Goal: Transaction & Acquisition: Purchase product/service

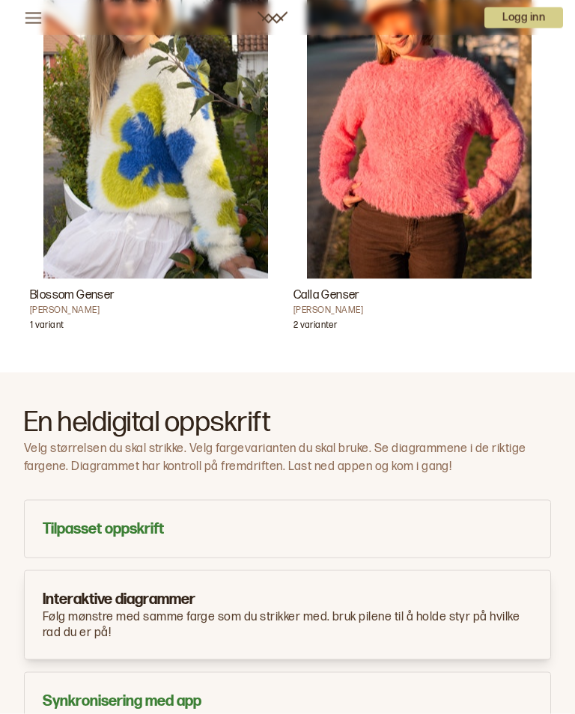
scroll to position [954, 0]
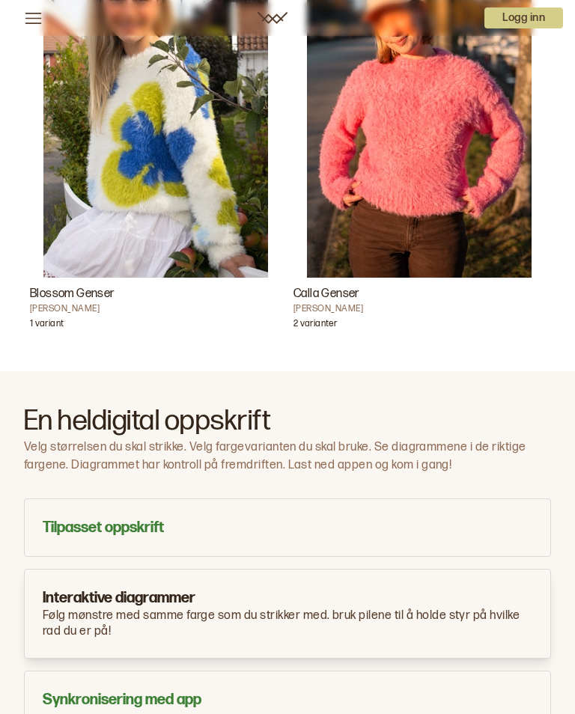
click at [130, 529] on h3 "Tilpasset oppskrift" at bounding box center [287, 527] width 489 height 21
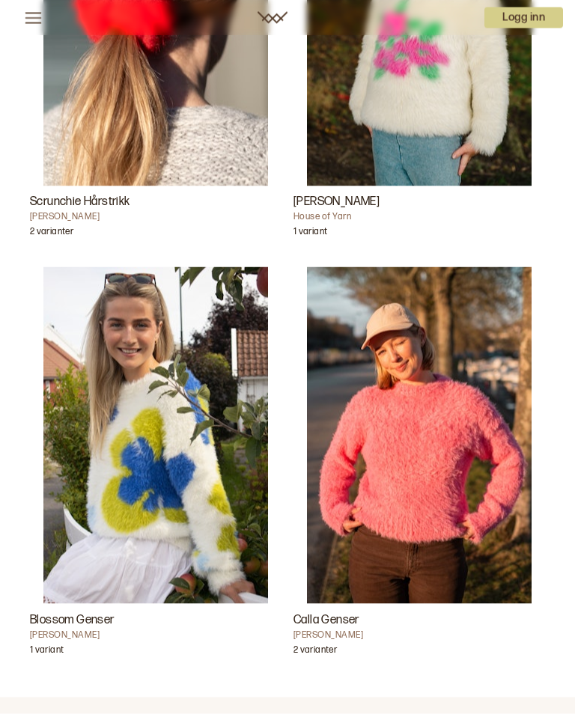
scroll to position [638, 0]
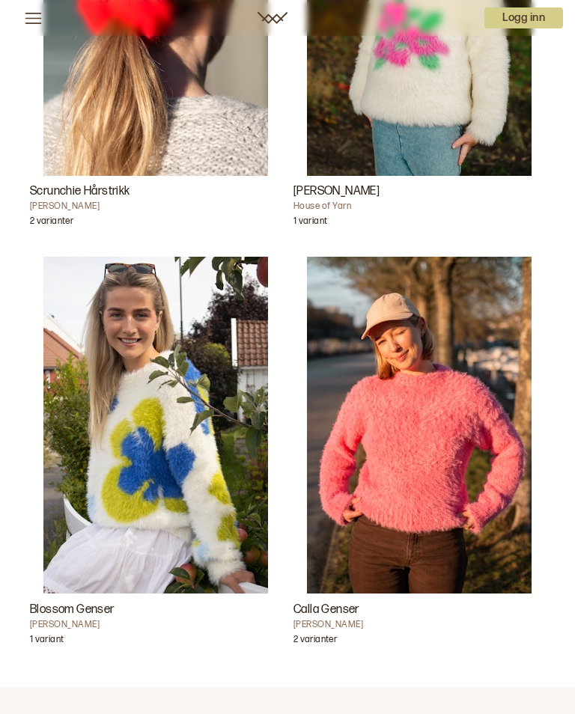
click at [426, 474] on img "Calla Genser" at bounding box center [419, 425] width 224 height 337
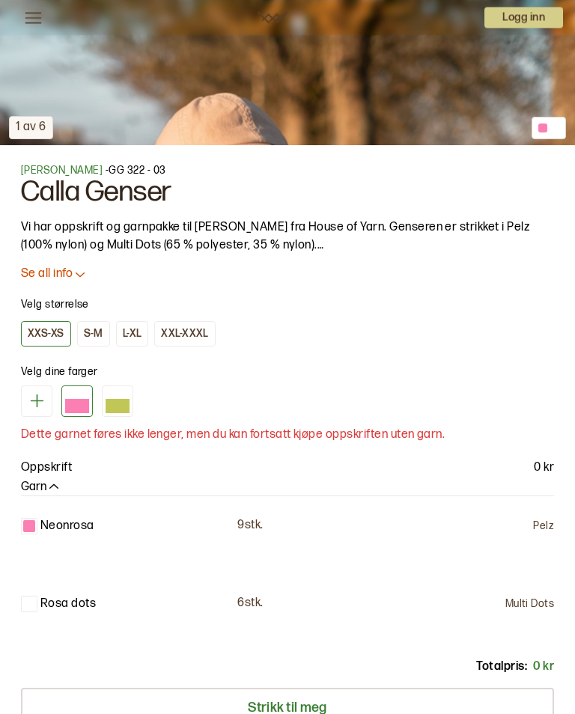
scroll to position [717, 0]
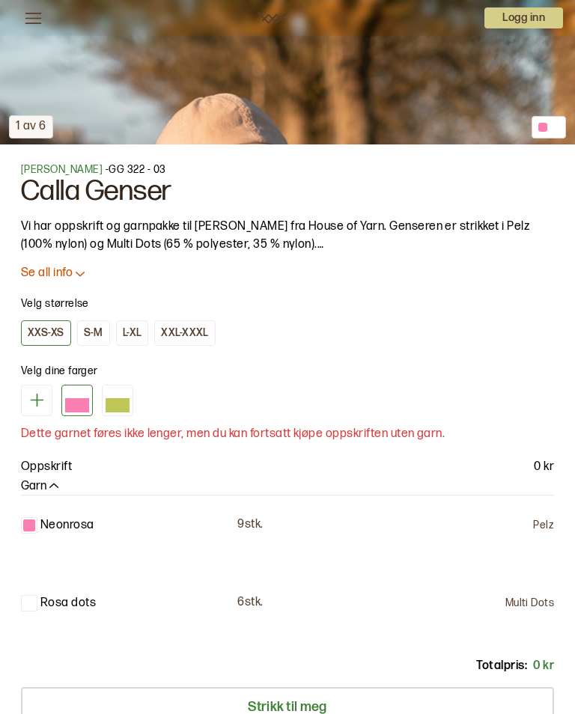
click at [73, 399] on div at bounding box center [77, 405] width 24 height 14
click at [126, 332] on div "L-XL" at bounding box center [132, 332] width 19 height 13
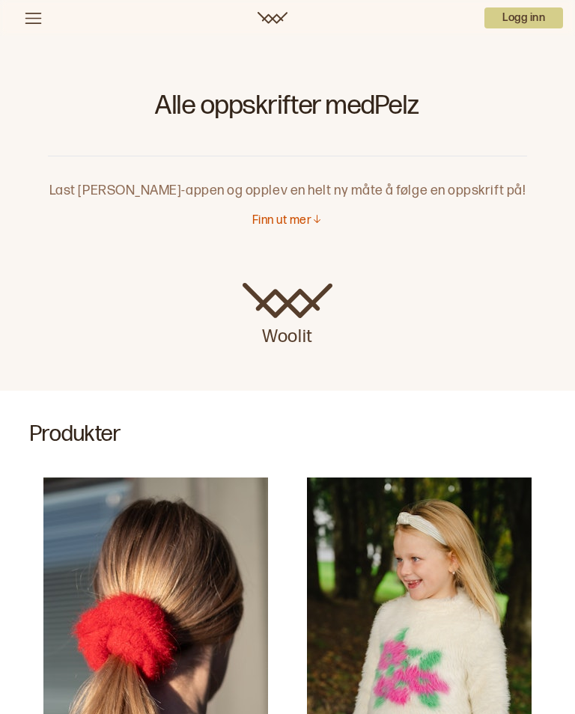
click at [287, 222] on p "Finn ut mer" at bounding box center [281, 221] width 59 height 16
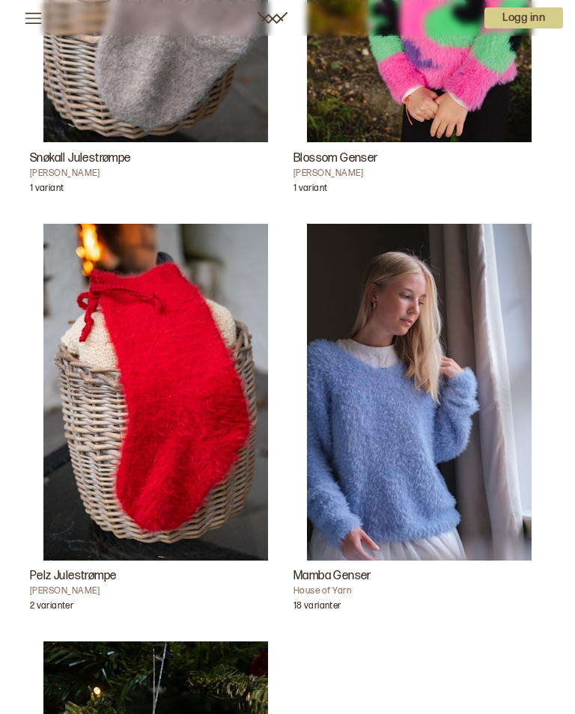
scroll to position [3672, 0]
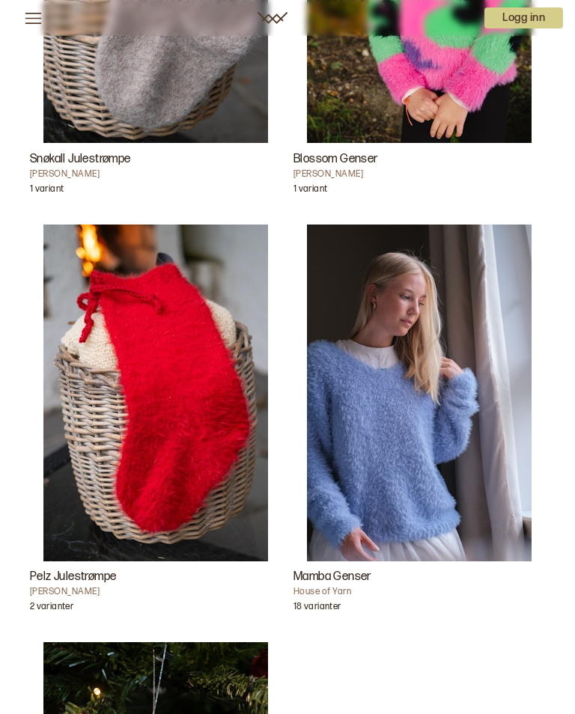
click at [462, 462] on img "Mamba Genser" at bounding box center [419, 392] width 224 height 337
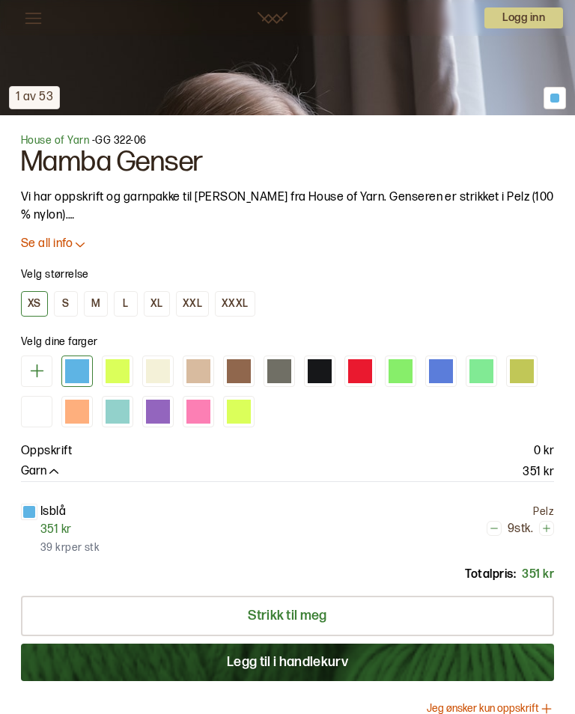
scroll to position [736, 0]
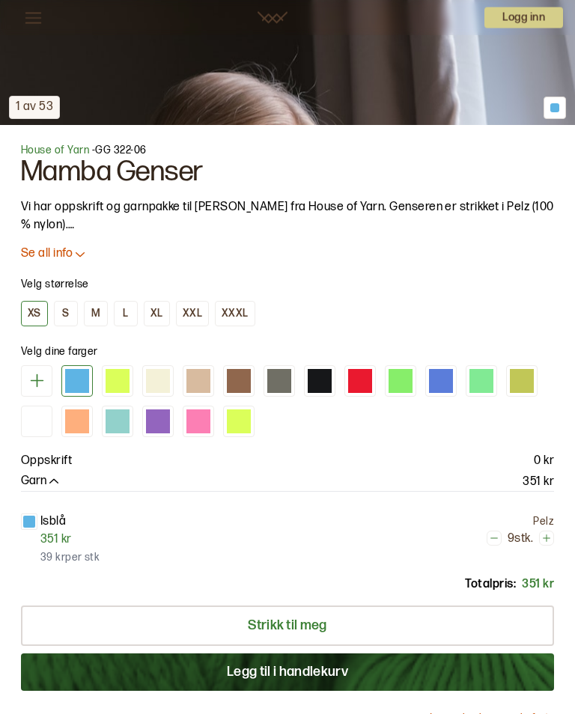
click at [76, 254] on icon at bounding box center [80, 254] width 15 height 15
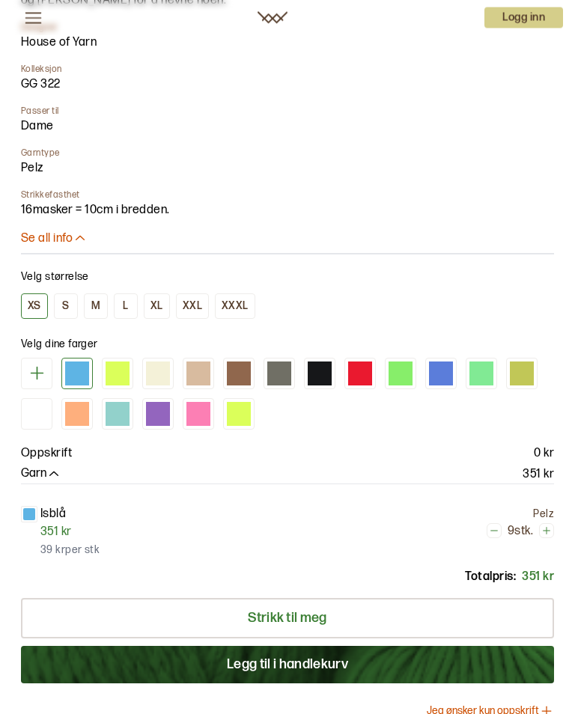
scroll to position [1106, 0]
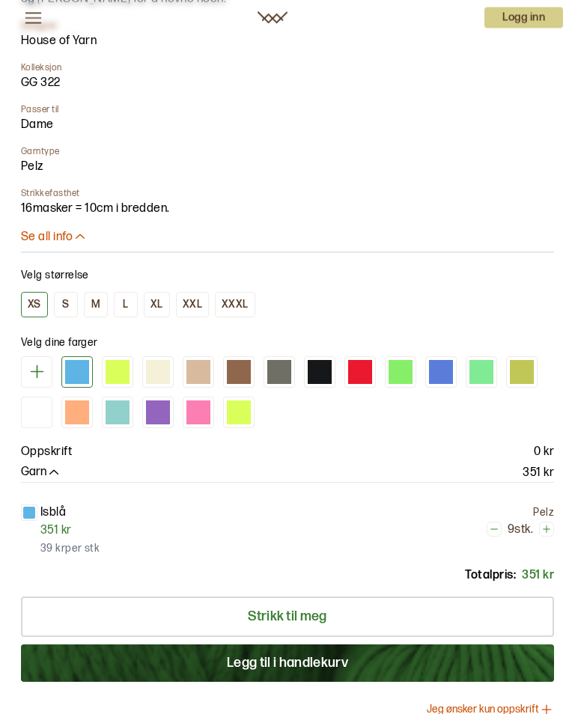
click at [361, 371] on div at bounding box center [360, 373] width 24 height 24
click at [120, 304] on button "L" at bounding box center [126, 304] width 24 height 25
